Goal: Transaction & Acquisition: Purchase product/service

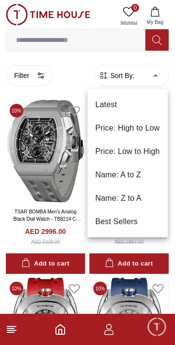
click at [148, 152] on li "Price: Low to High" at bounding box center [128, 151] width 80 height 23
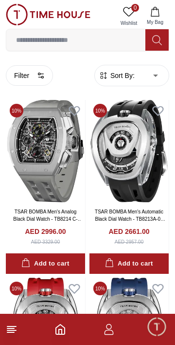
type input "*"
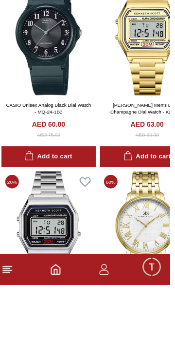
scroll to position [859, 0]
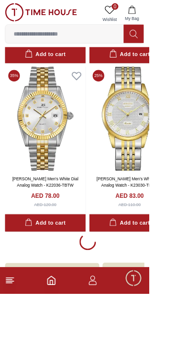
scroll to position [1804, 0]
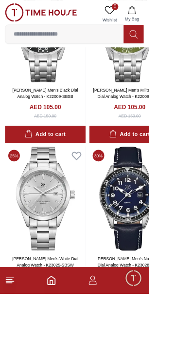
scroll to position [5071, 0]
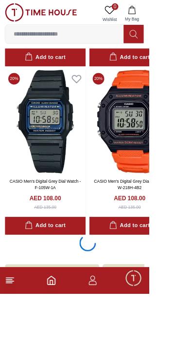
scroll to position [5757, 0]
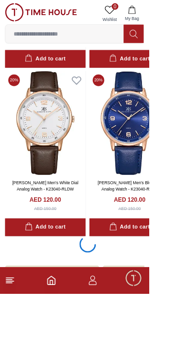
scroll to position [9715, 0]
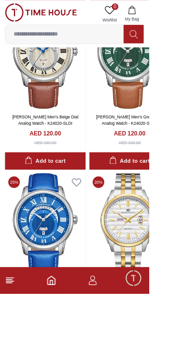
scroll to position [9994, 0]
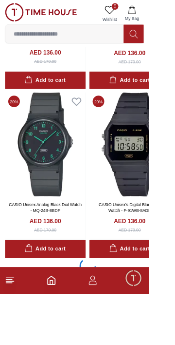
scroll to position [13667, 0]
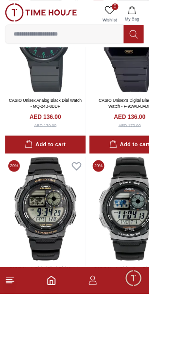
scroll to position [13775, 0]
